Goal: Information Seeking & Learning: Find specific page/section

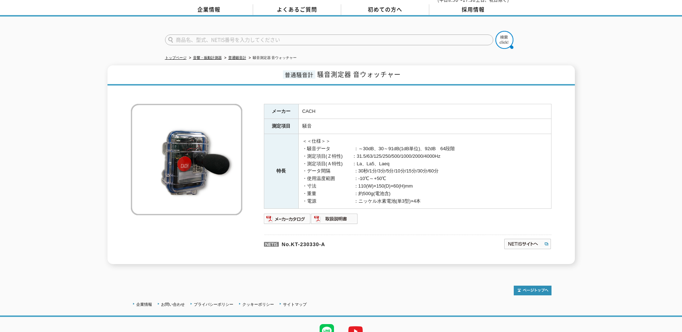
scroll to position [60, 0]
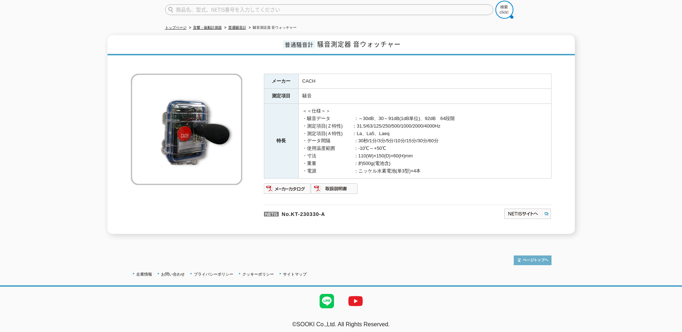
click at [533, 257] on img at bounding box center [533, 261] width 38 height 10
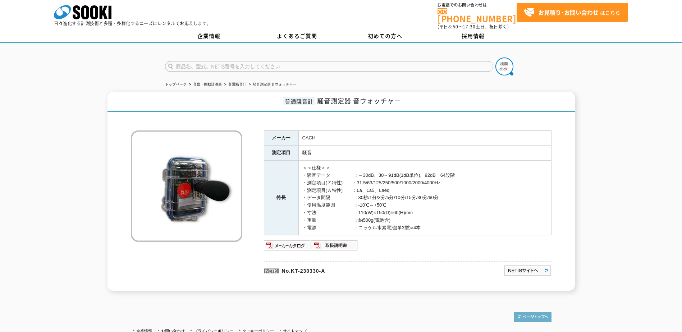
scroll to position [0, 0]
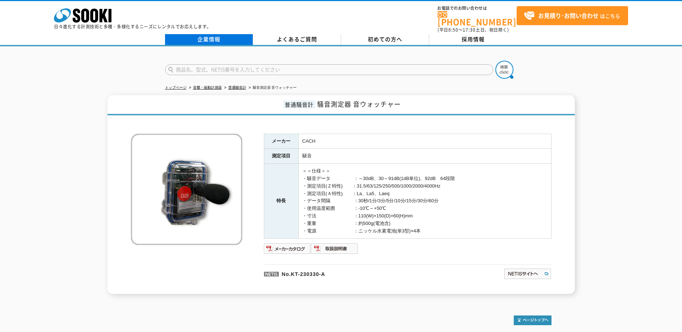
click at [210, 34] on link "企業情報" at bounding box center [209, 39] width 88 height 11
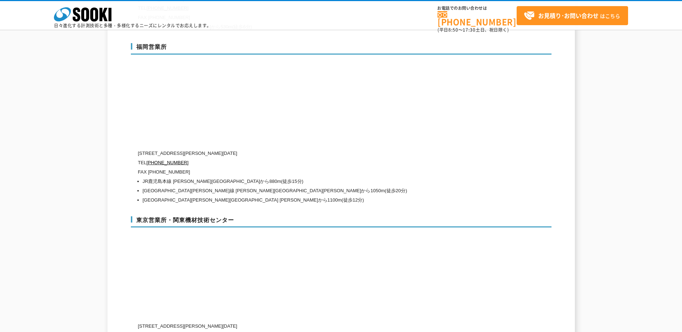
scroll to position [2805, 0]
